Goal: Navigation & Orientation: Find specific page/section

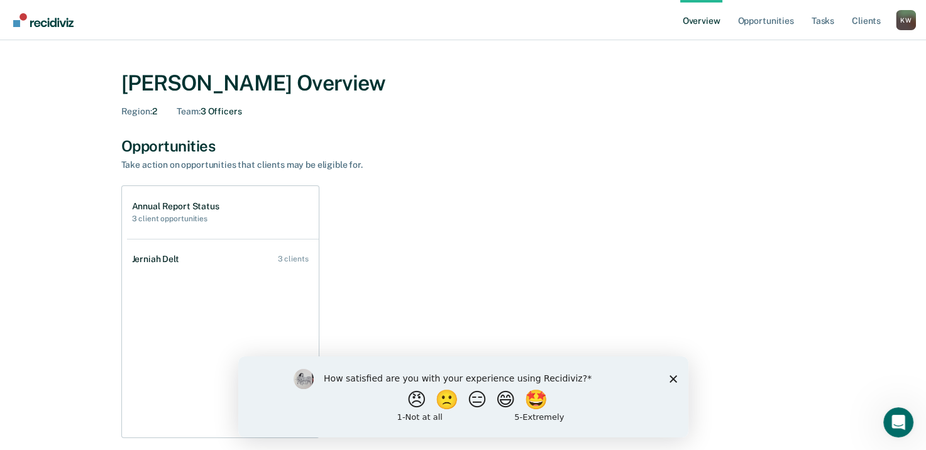
click at [673, 379] on polygon "Close survey" at bounding box center [673, 379] width 8 height 8
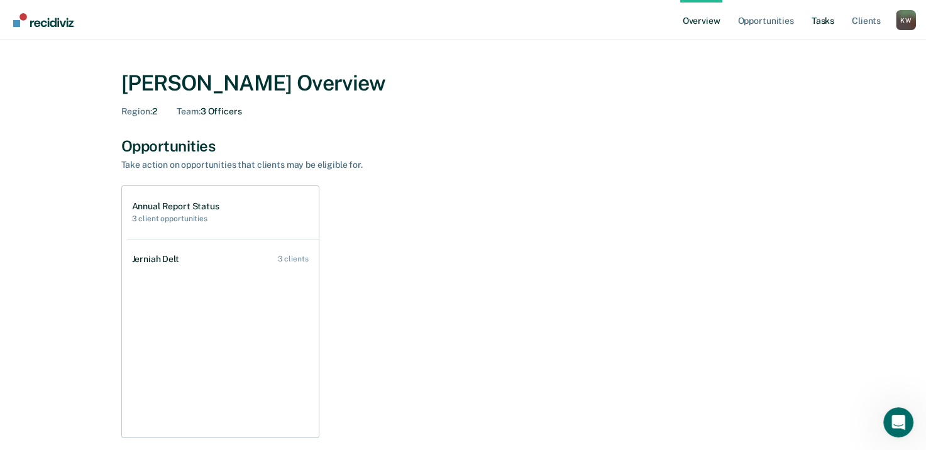
click at [821, 23] on link "Tasks" at bounding box center [823, 20] width 28 height 40
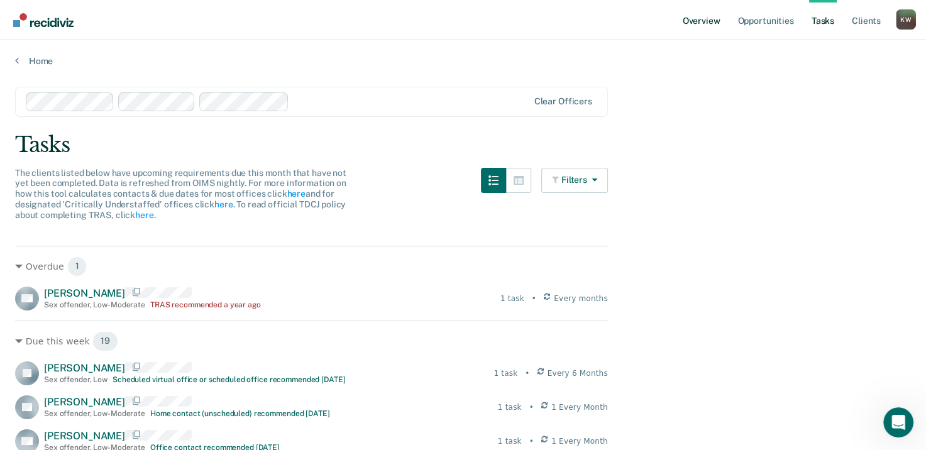
click at [709, 18] on link "Overview" at bounding box center [701, 20] width 43 height 40
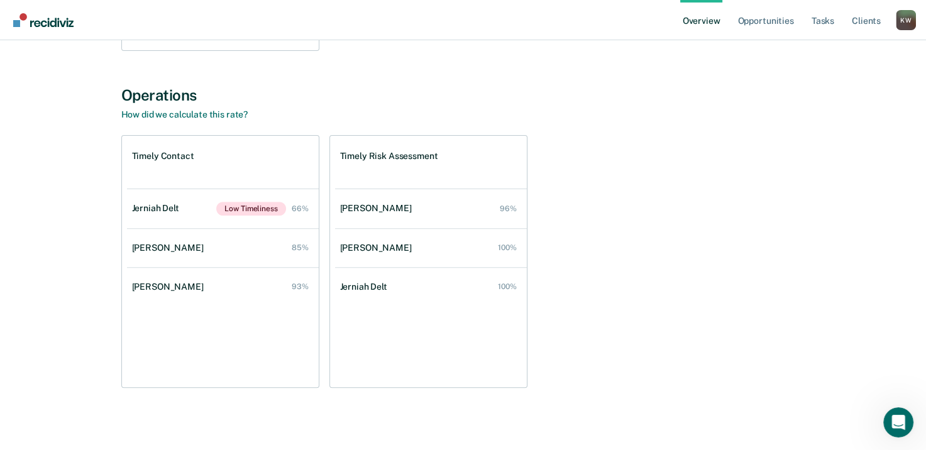
scroll to position [390, 0]
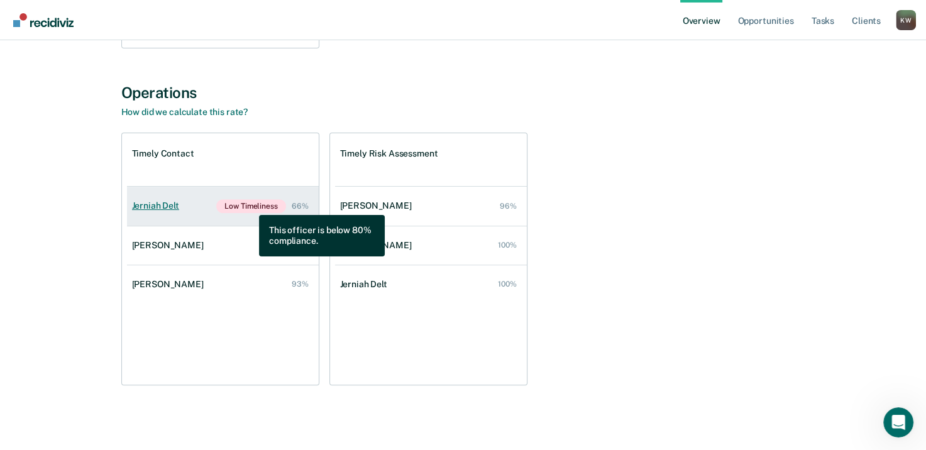
click at [250, 206] on span "Low Timeliness" at bounding box center [250, 206] width 69 height 14
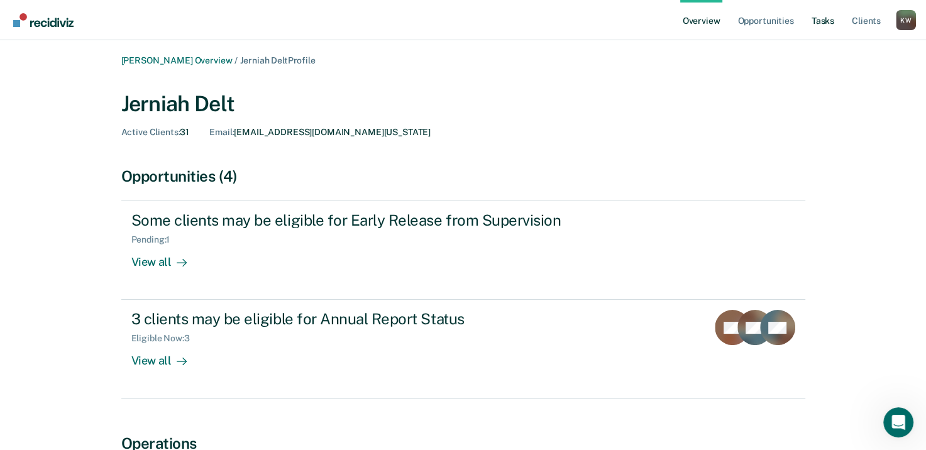
click at [821, 26] on link "Tasks" at bounding box center [823, 20] width 28 height 40
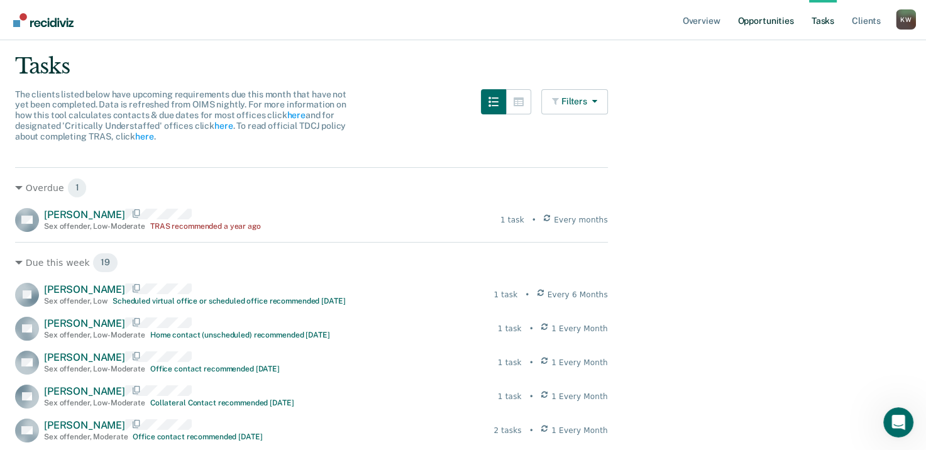
scroll to position [76, 0]
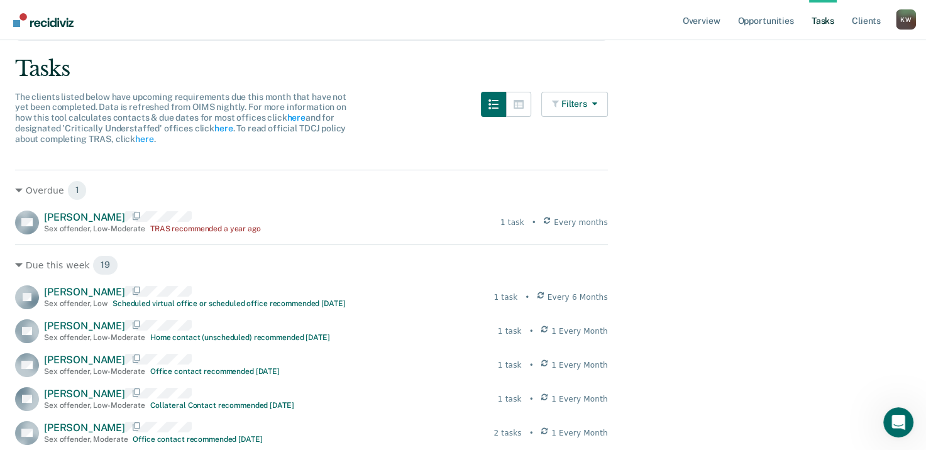
click at [828, 21] on link "Tasks" at bounding box center [823, 20] width 28 height 40
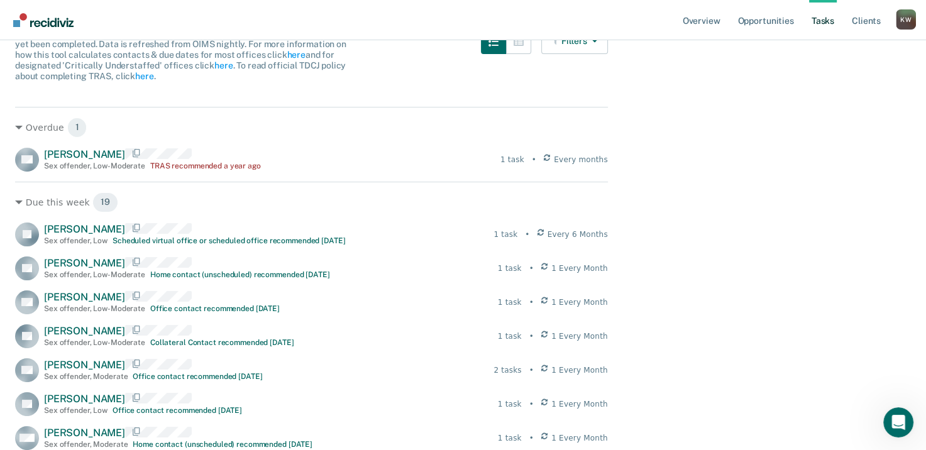
scroll to position [0, 0]
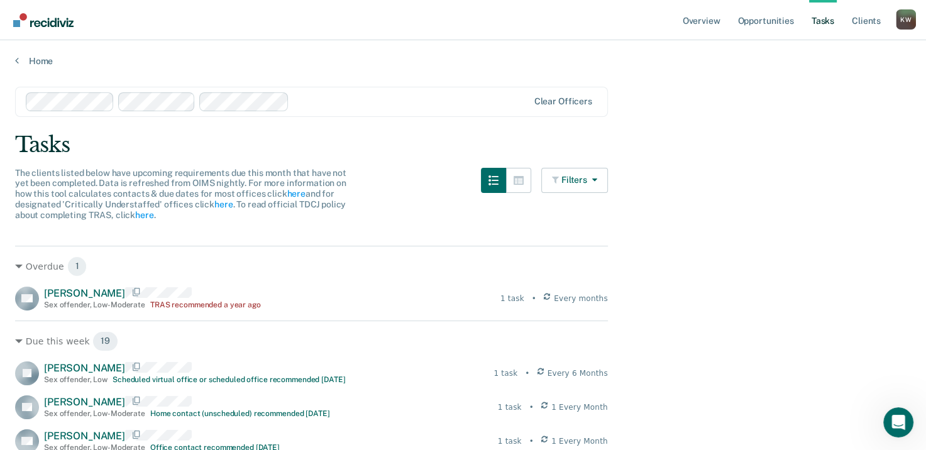
click at [823, 23] on link "Tasks" at bounding box center [823, 20] width 28 height 40
click at [693, 21] on link "Overview" at bounding box center [701, 20] width 43 height 40
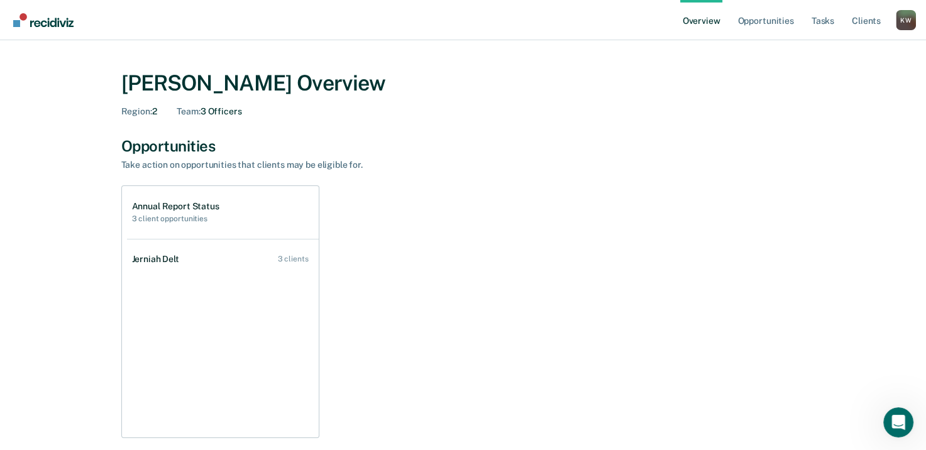
click at [703, 23] on link "Overview" at bounding box center [701, 20] width 43 height 40
click at [825, 25] on link "Tasks" at bounding box center [823, 20] width 28 height 40
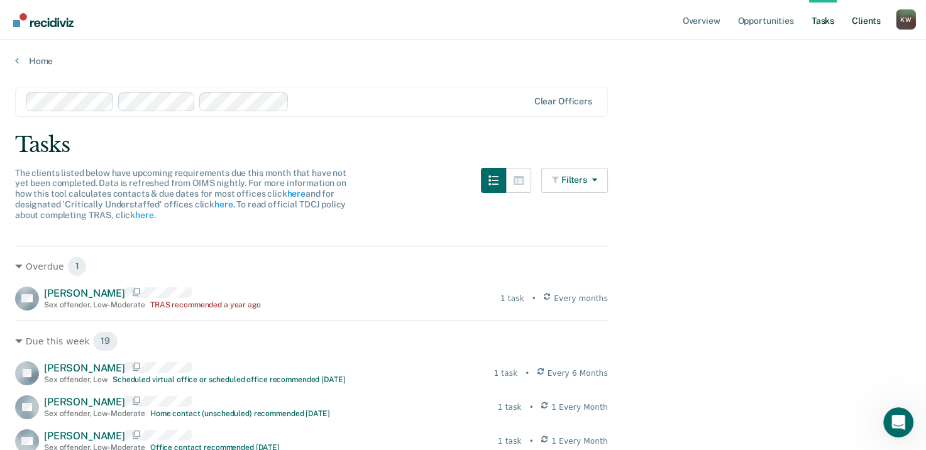
click at [855, 19] on link "Client s" at bounding box center [867, 20] width 34 height 40
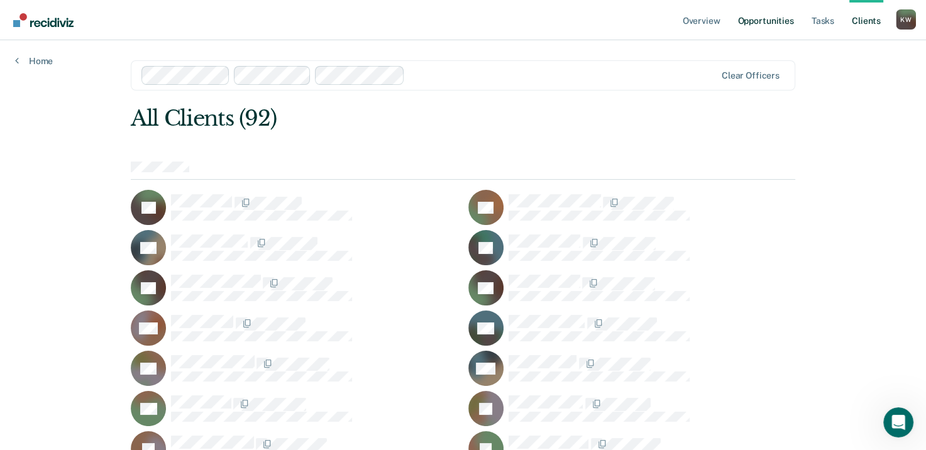
click at [765, 25] on link "Opportunities" at bounding box center [765, 20] width 61 height 40
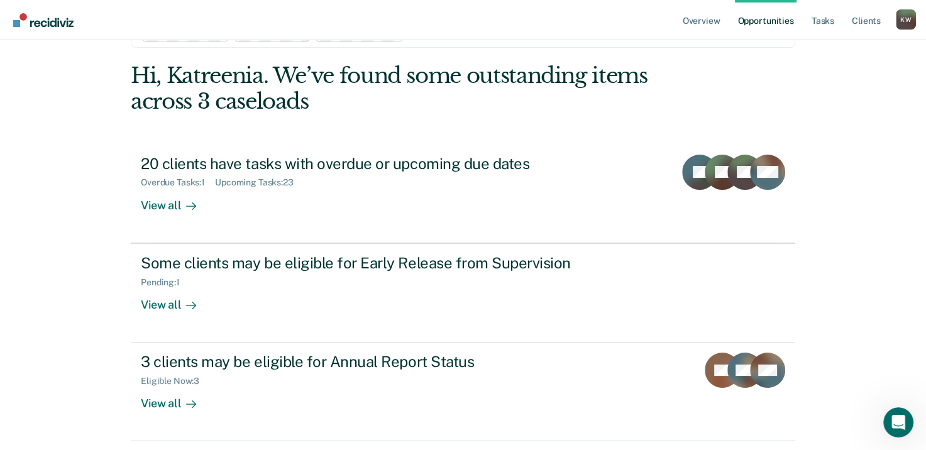
scroll to position [63, 0]
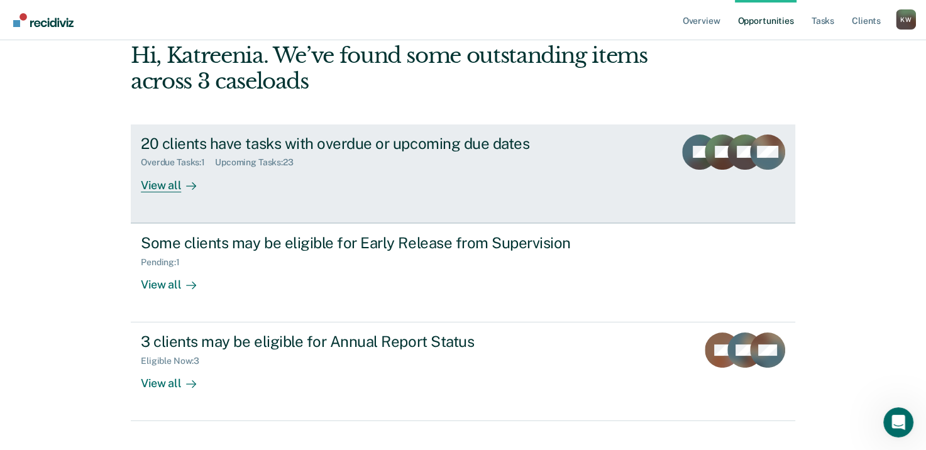
click at [167, 187] on div "View all" at bounding box center [176, 180] width 70 height 25
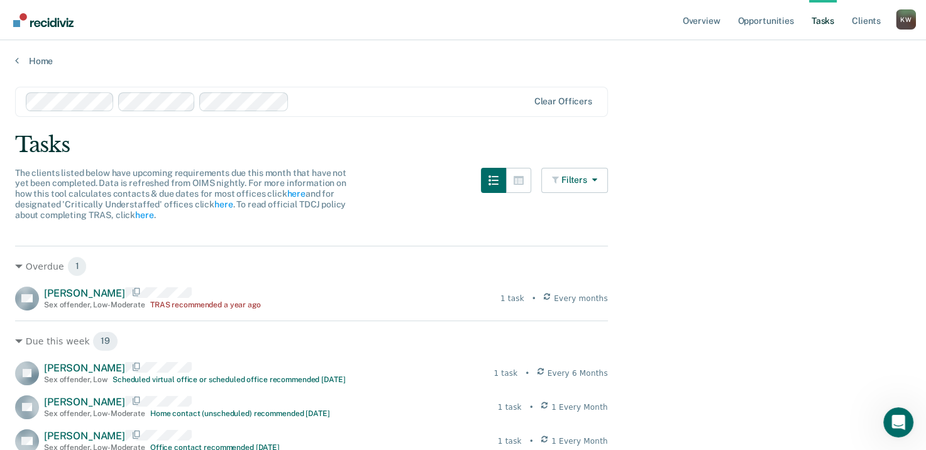
click at [825, 19] on link "Tasks" at bounding box center [823, 20] width 28 height 40
click at [704, 20] on link "Overview" at bounding box center [701, 20] width 43 height 40
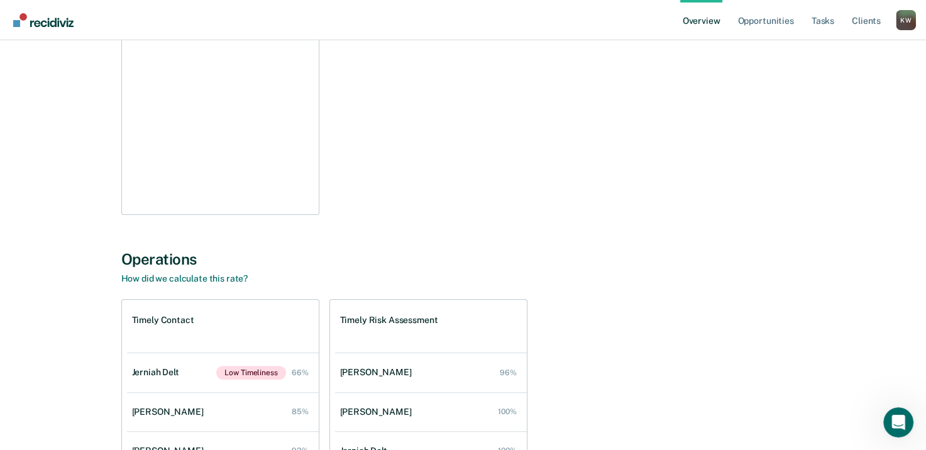
scroll to position [314, 0]
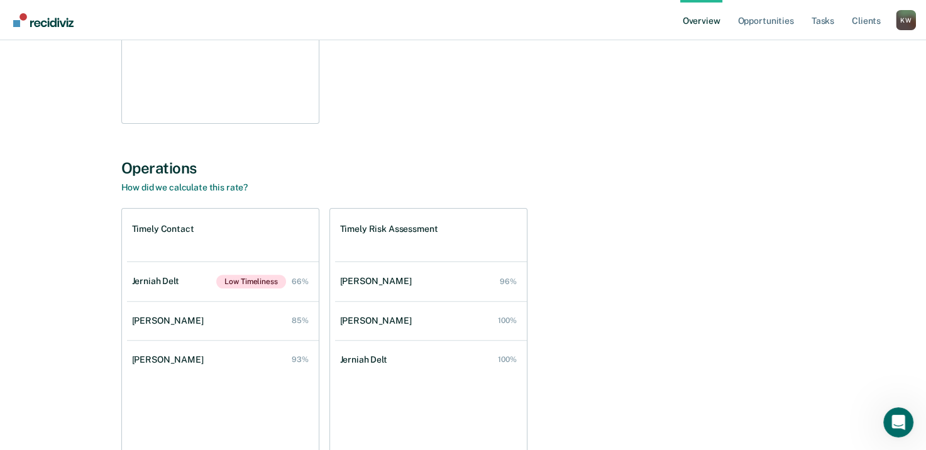
click at [702, 19] on link "Overview" at bounding box center [701, 20] width 43 height 40
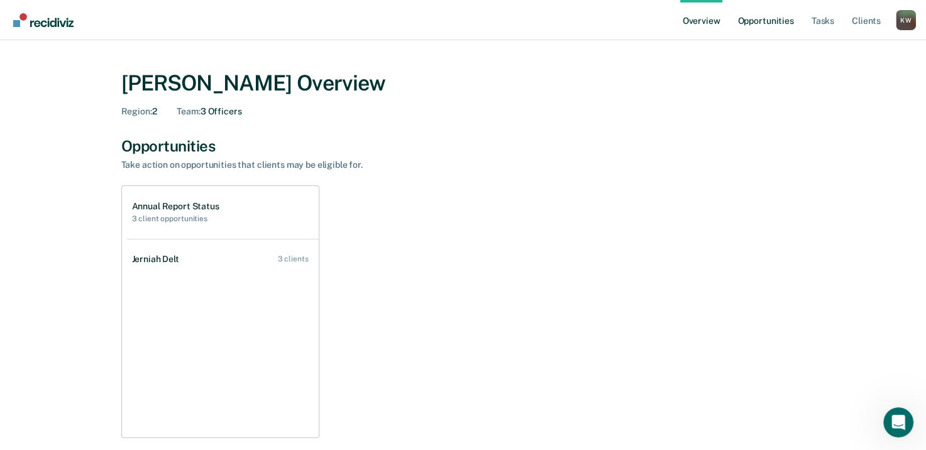
click at [763, 21] on link "Opportunities" at bounding box center [765, 20] width 61 height 40
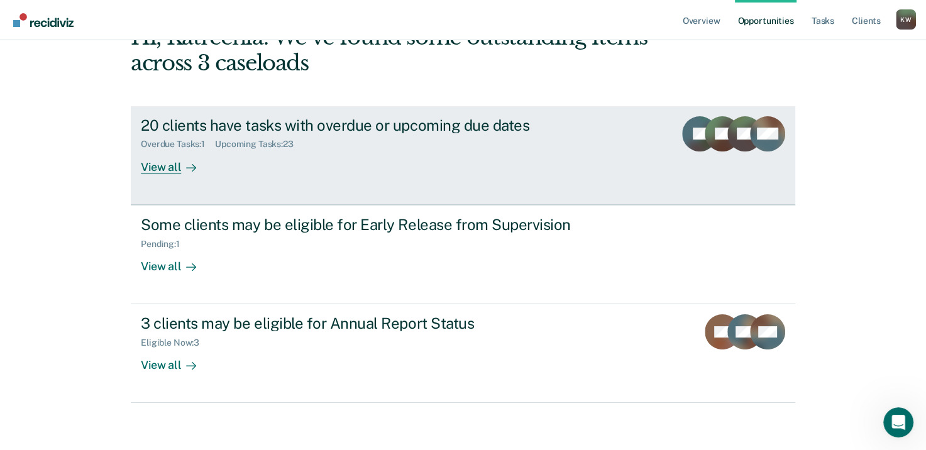
scroll to position [84, 0]
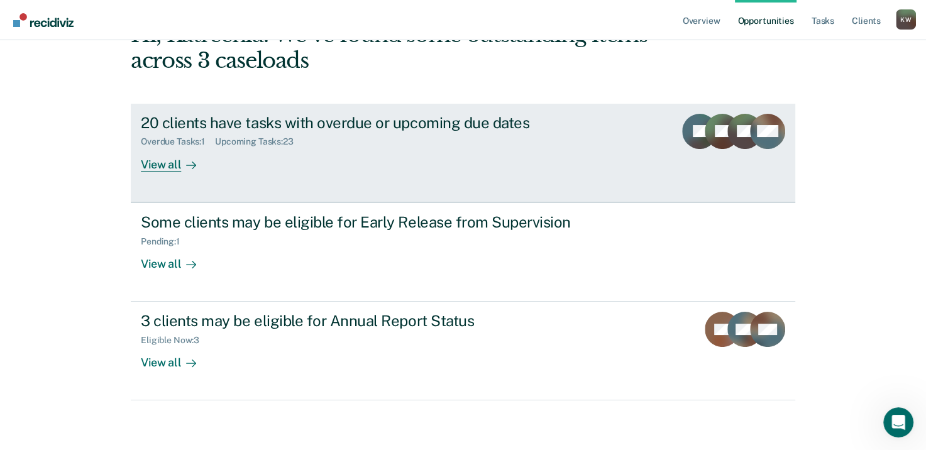
click at [170, 165] on div "View all" at bounding box center [176, 159] width 70 height 25
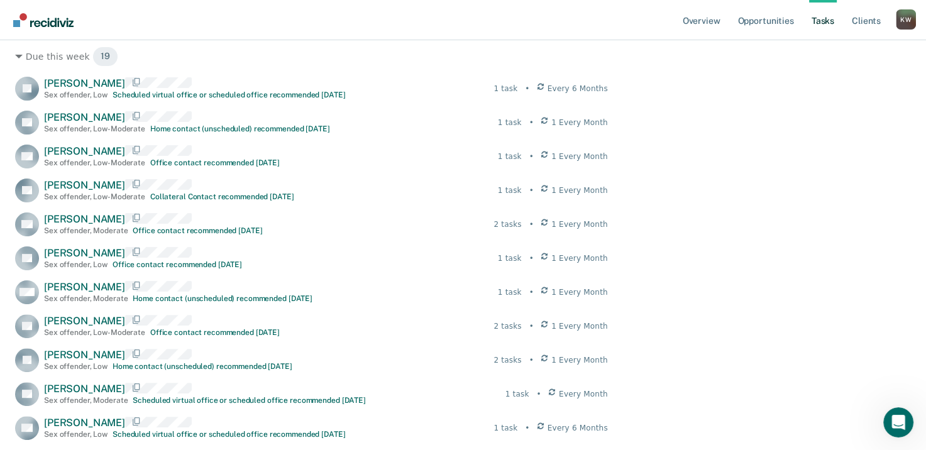
scroll to position [202, 0]
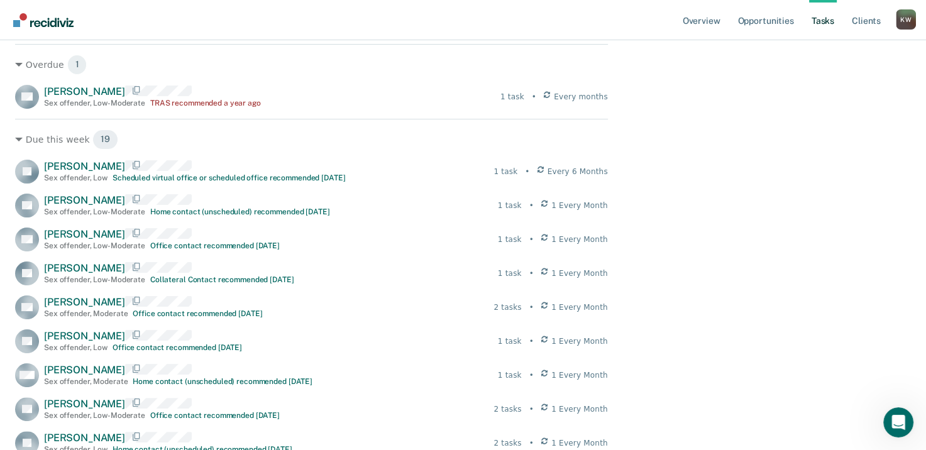
scroll to position [84, 0]
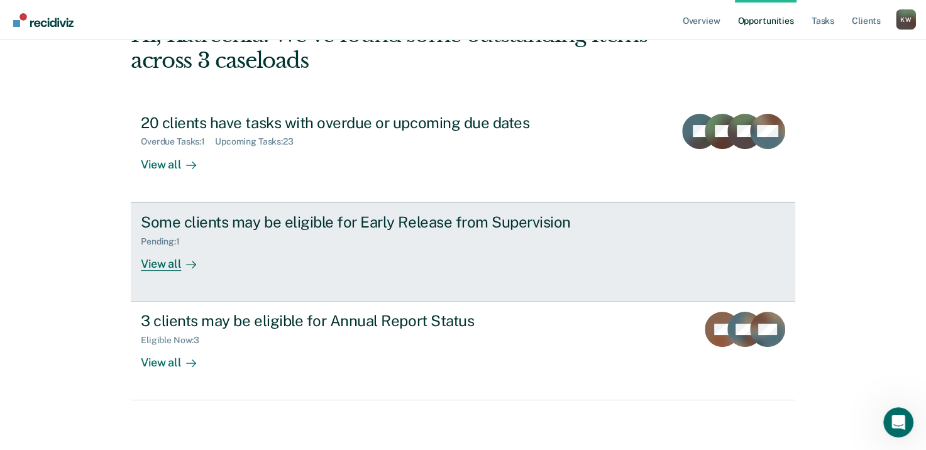
click at [161, 266] on div "View all" at bounding box center [176, 259] width 70 height 25
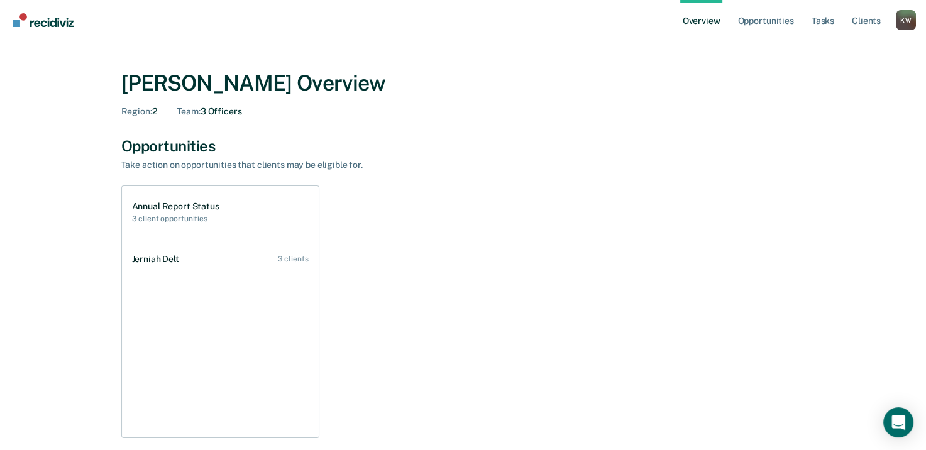
click at [714, 20] on link "Overview" at bounding box center [701, 20] width 43 height 40
click at [769, 16] on link "Opportunities" at bounding box center [765, 20] width 61 height 40
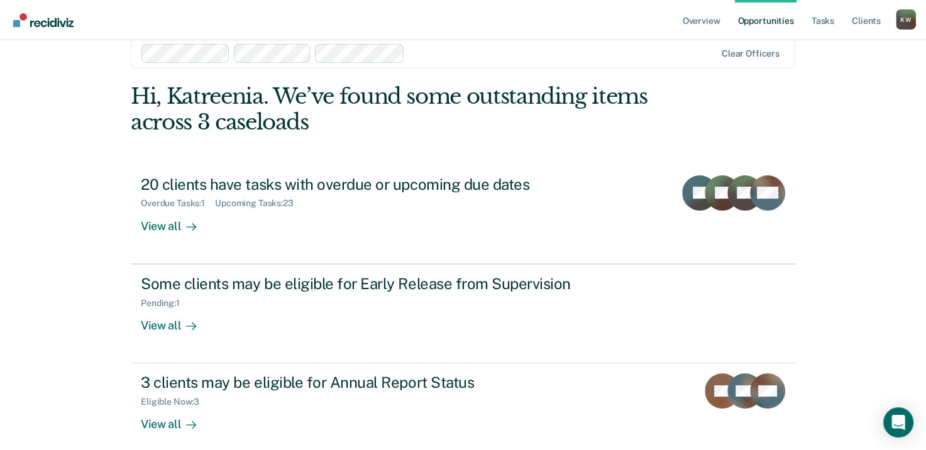
scroll to position [33, 0]
